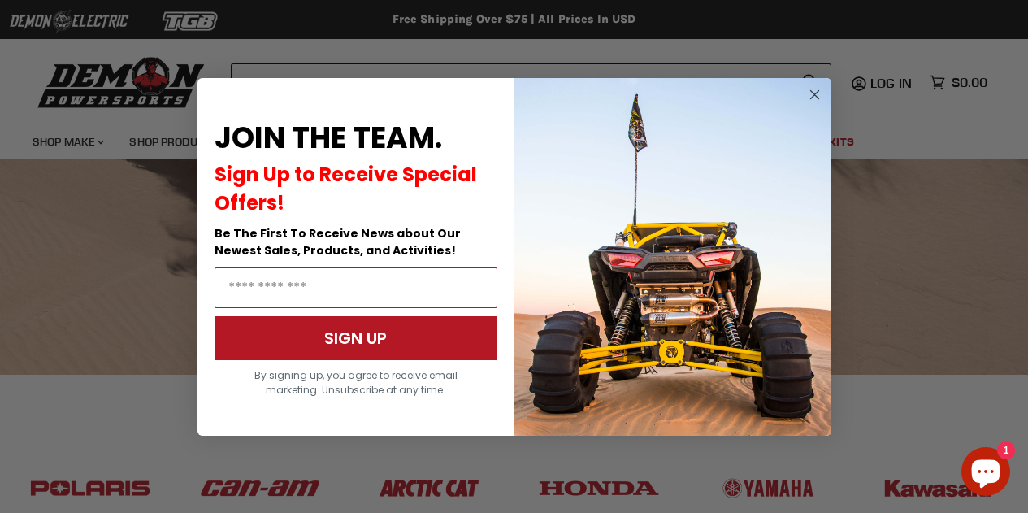
click at [815, 97] on circle "Close dialog" at bounding box center [813, 93] width 19 height 19
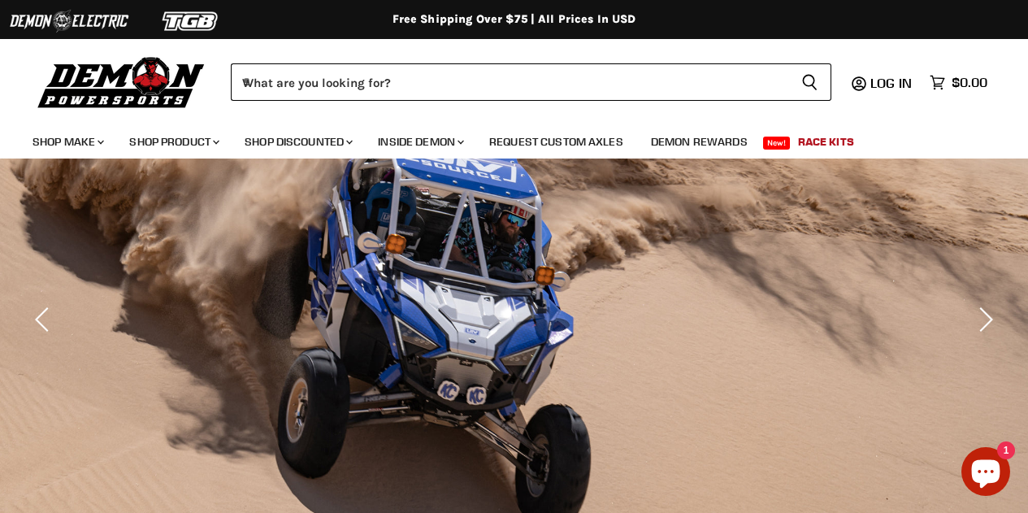
scroll to position [67, 0]
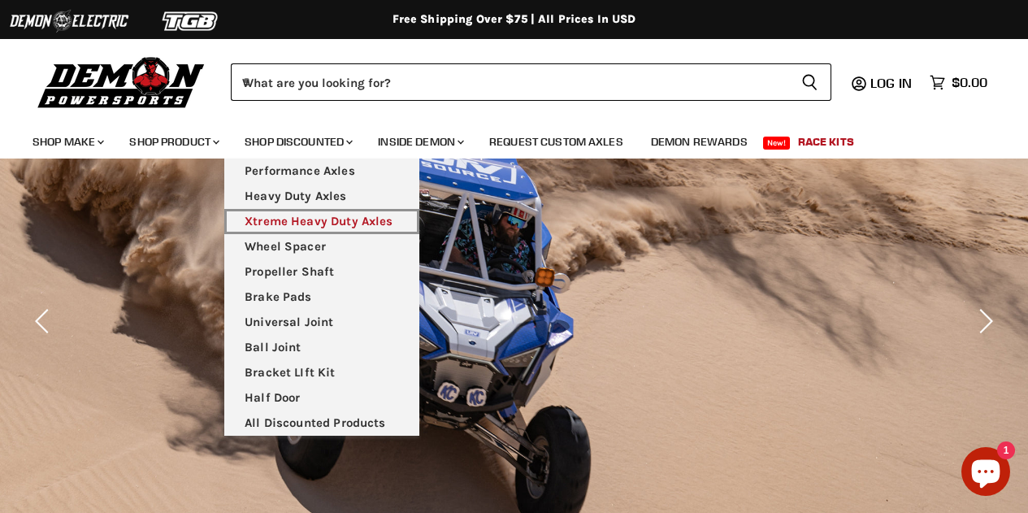
click at [291, 223] on link "Xtreme Heavy Duty Axles" at bounding box center [321, 221] width 195 height 25
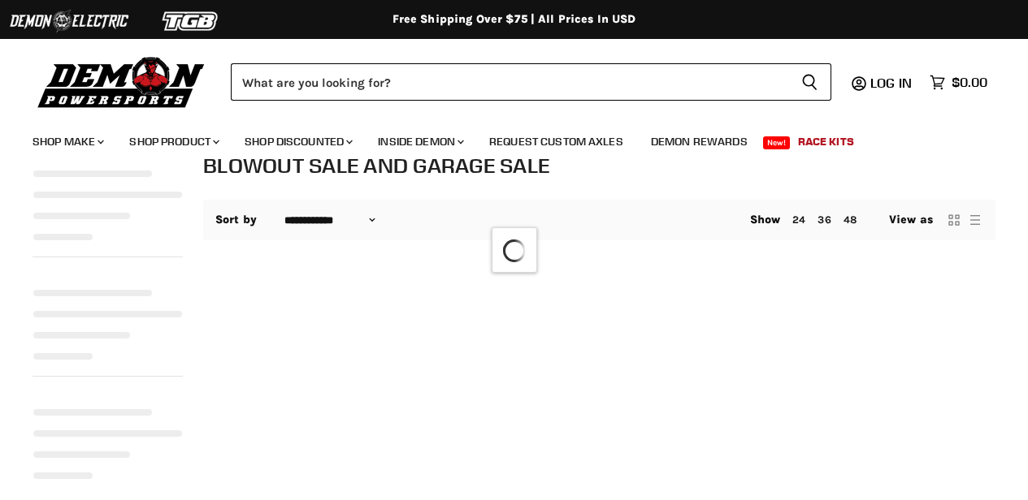
select select "**********"
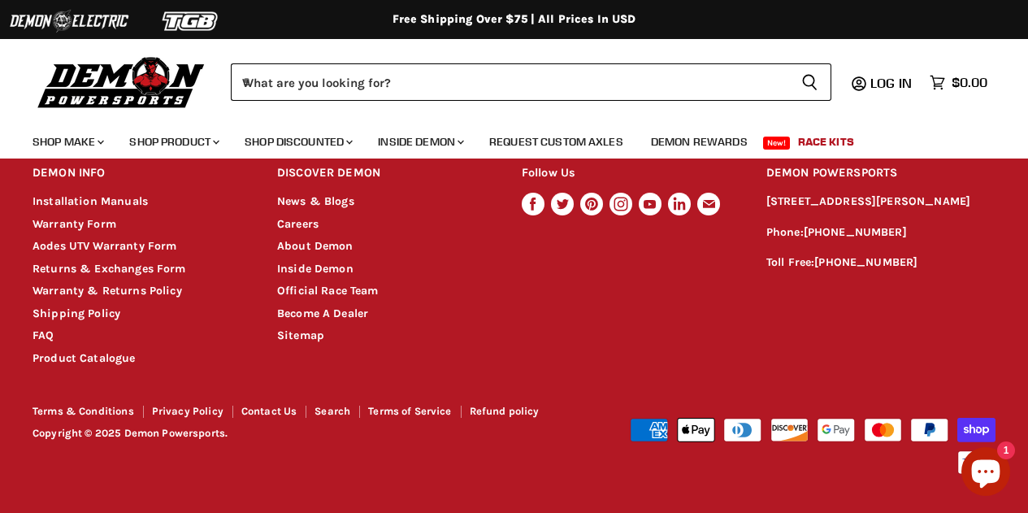
scroll to position [2916, 0]
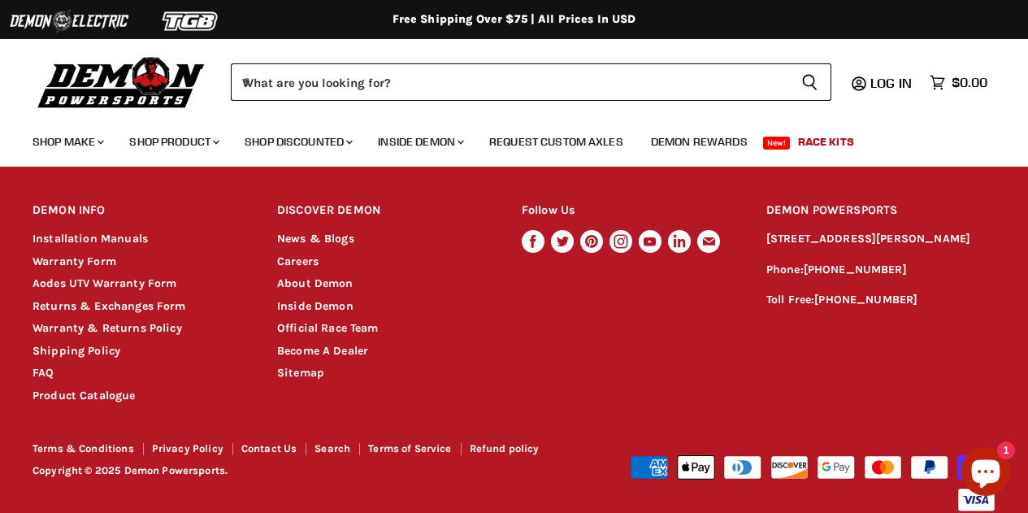
click at [514, 305] on div "DEMON INFO Chevron down icon Installation Manuals Warranty Form Aodes UTV Warra…" at bounding box center [514, 298] width 1028 height 213
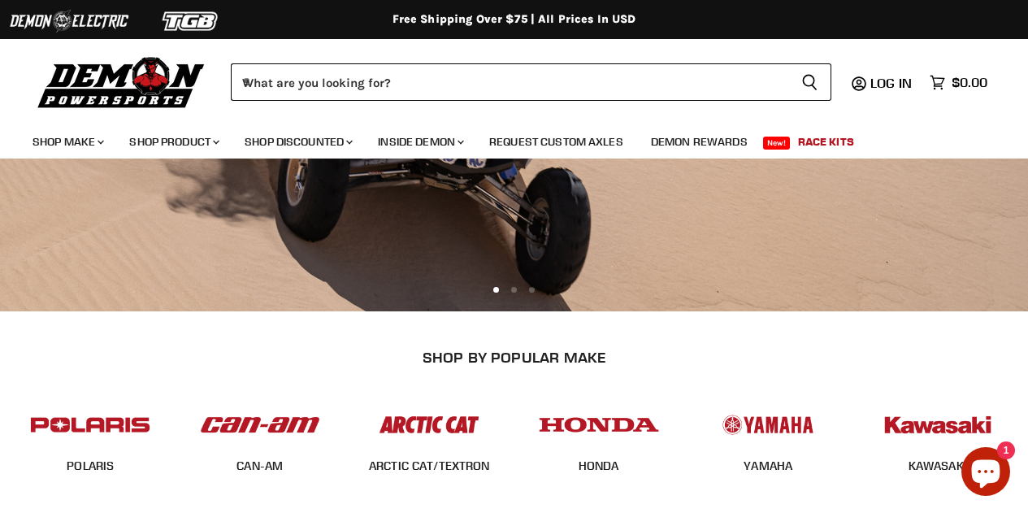
scroll to position [0, 0]
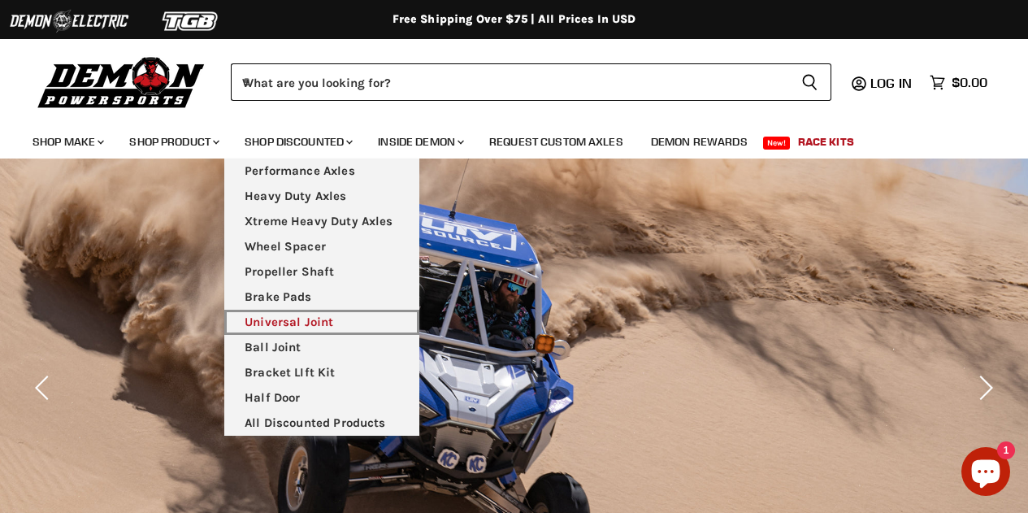
click at [318, 314] on link "Universal Joint" at bounding box center [321, 322] width 195 height 25
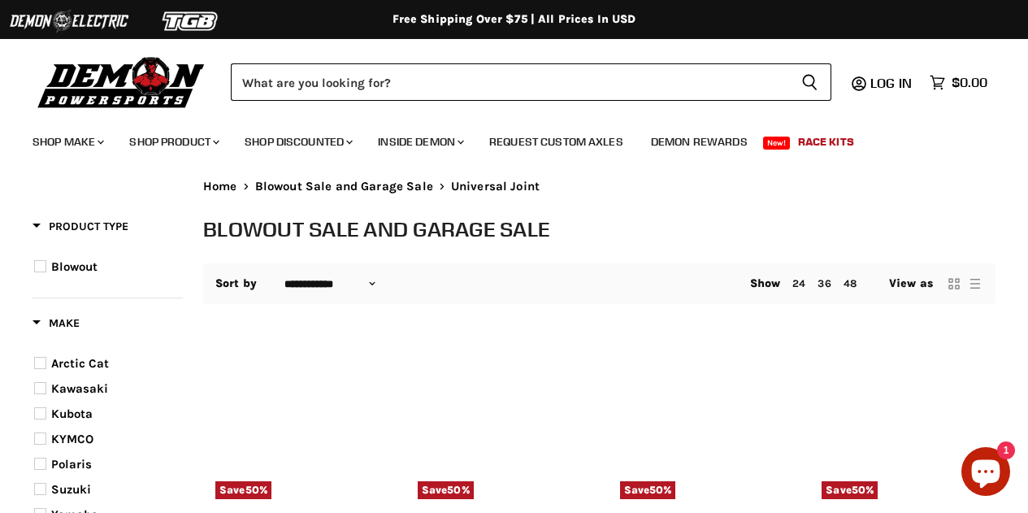
select select "**********"
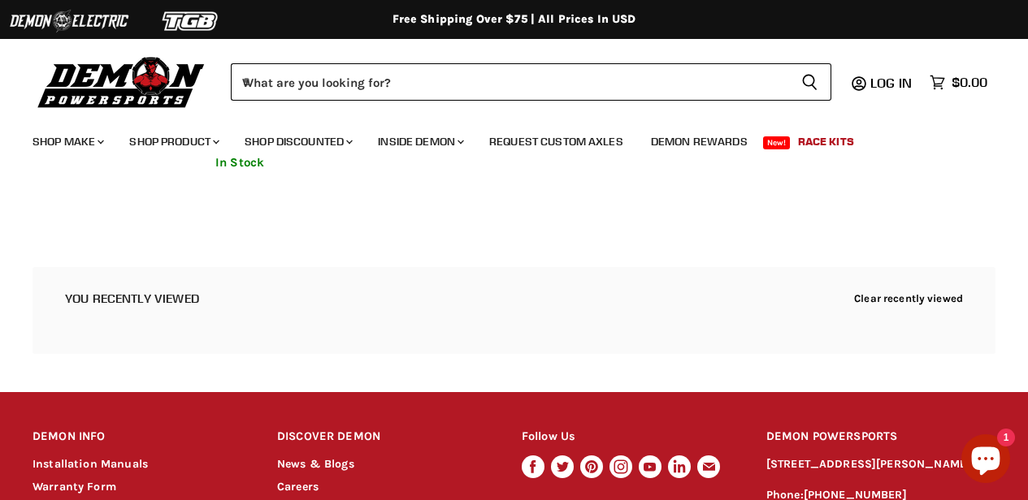
scroll to position [1283, 0]
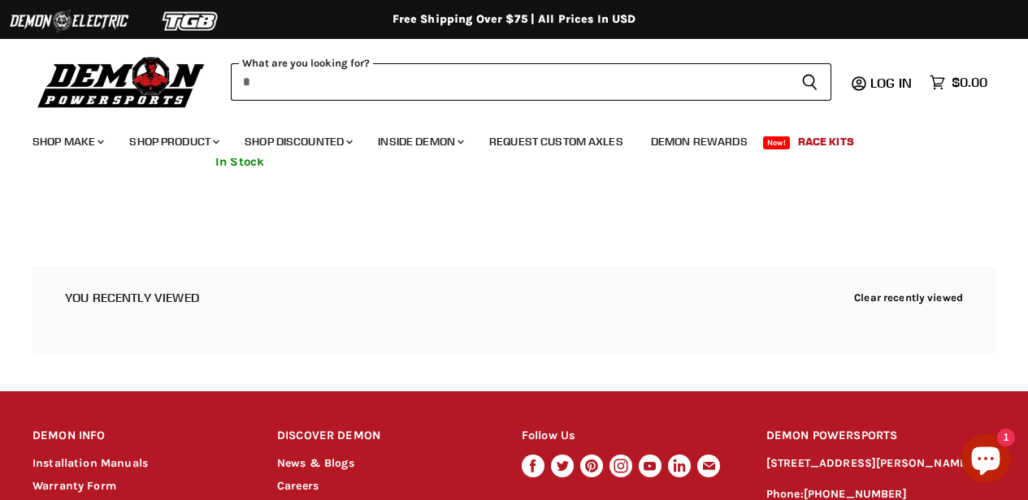
click at [415, 91] on input "When autocomplete results are available use up and down arrows to review and en…" at bounding box center [509, 81] width 557 height 37
